Goal: Transaction & Acquisition: Purchase product/service

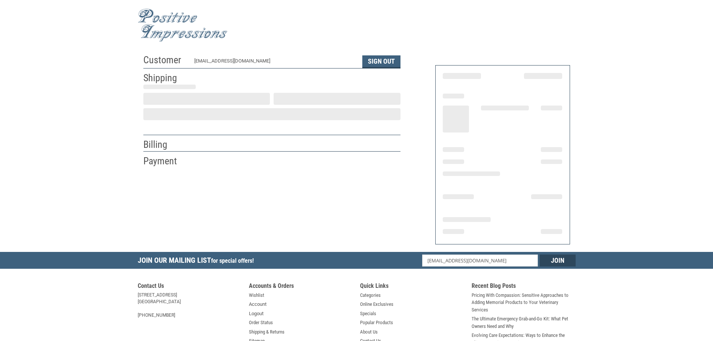
select select "NM"
select select "US"
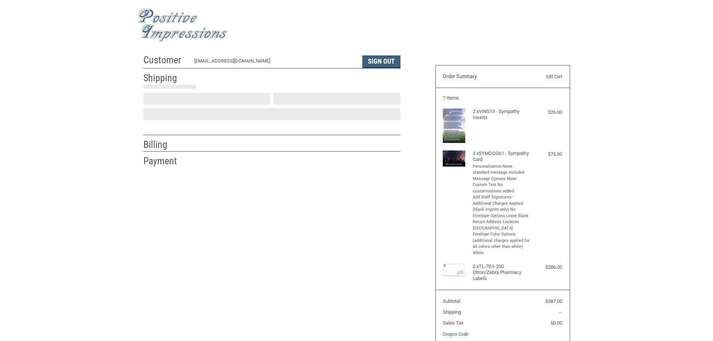
select select "NM"
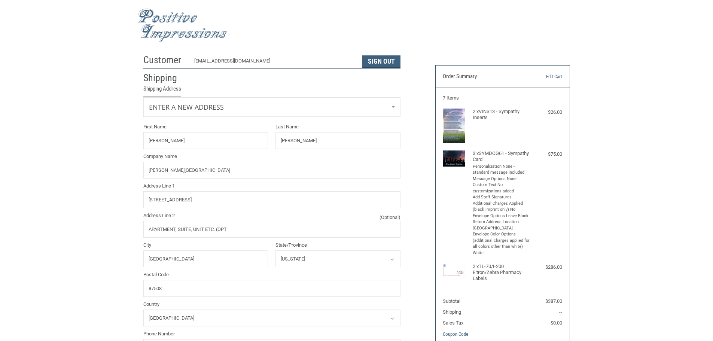
radio input "true"
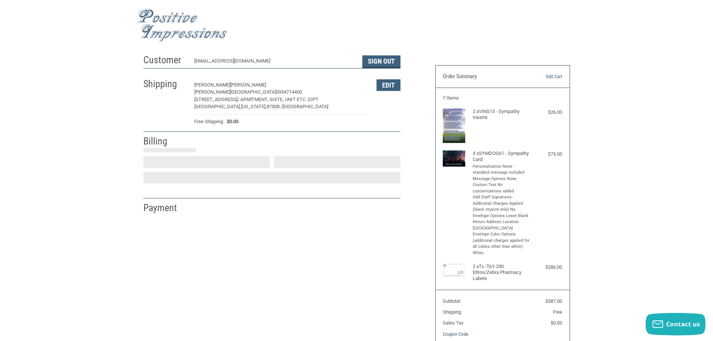
select select "US"
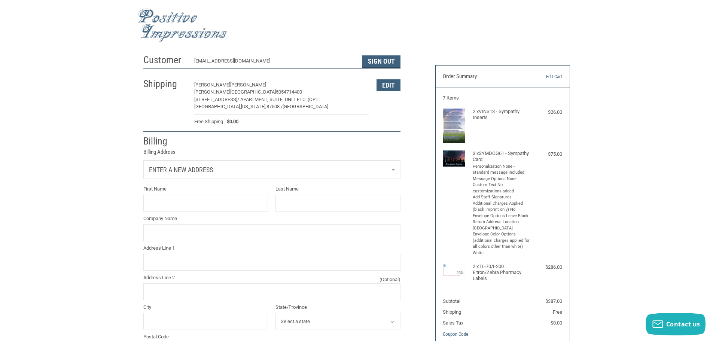
click at [385, 172] on link "Enter a new address" at bounding box center [272, 170] width 256 height 18
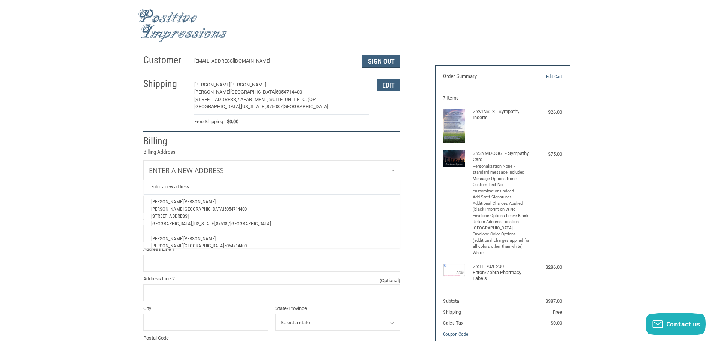
click at [163, 213] on p "Gruda Veterinary Hospital 5054714400" at bounding box center [271, 209] width 241 height 7
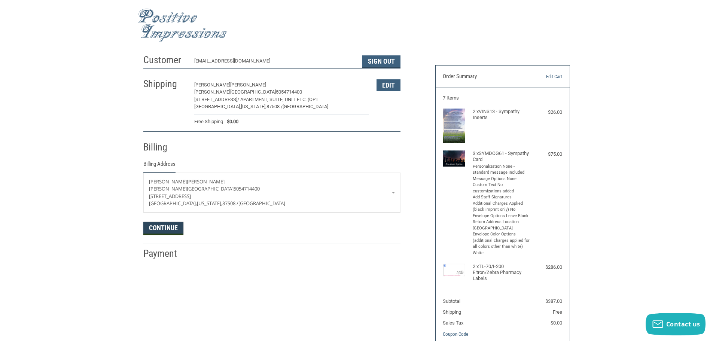
click at [153, 229] on button "Continue" at bounding box center [163, 228] width 40 height 13
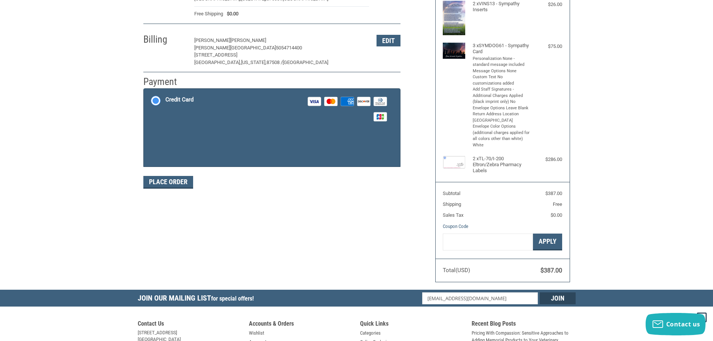
scroll to position [112, 0]
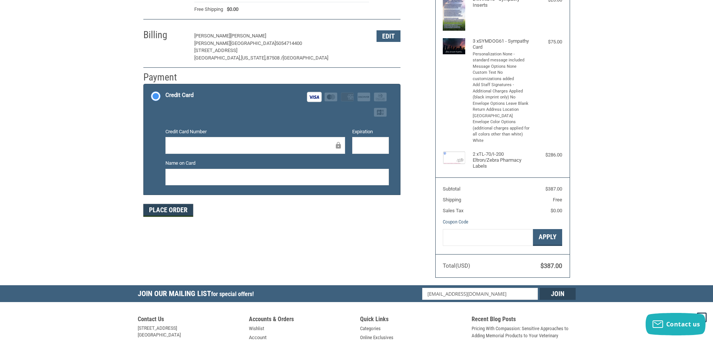
click at [175, 213] on button "Place Order" at bounding box center [168, 210] width 50 height 13
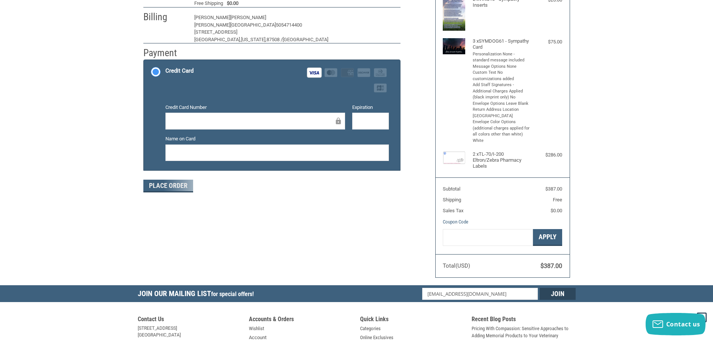
scroll to position [90, 0]
